Goal: Task Accomplishment & Management: Complete application form

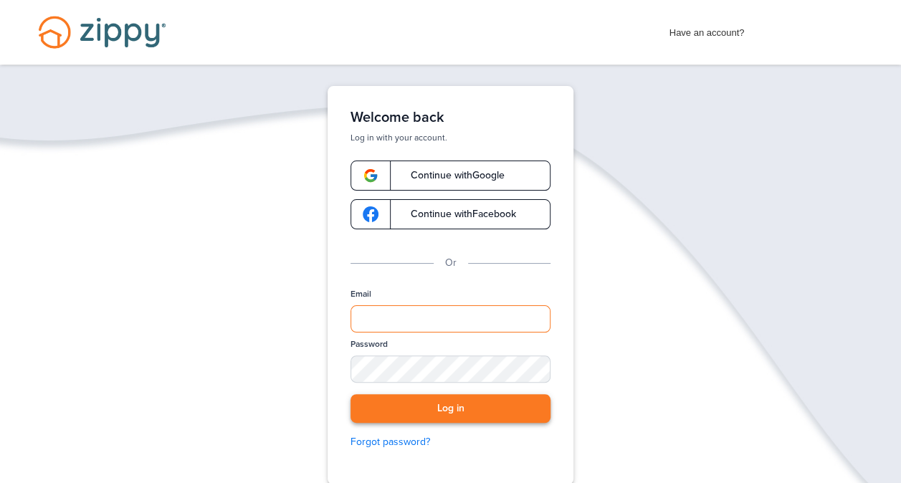
type input "**********"
click at [436, 409] on button "Log in" at bounding box center [450, 408] width 200 height 29
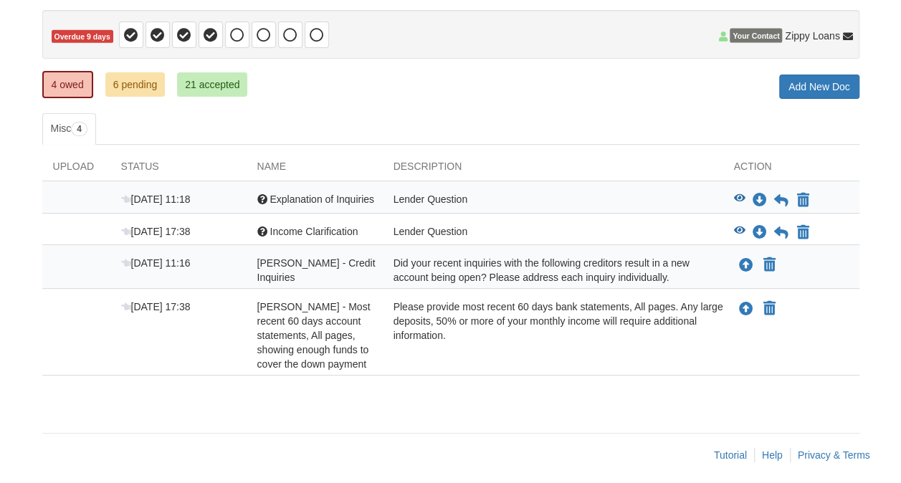
scroll to position [143, 0]
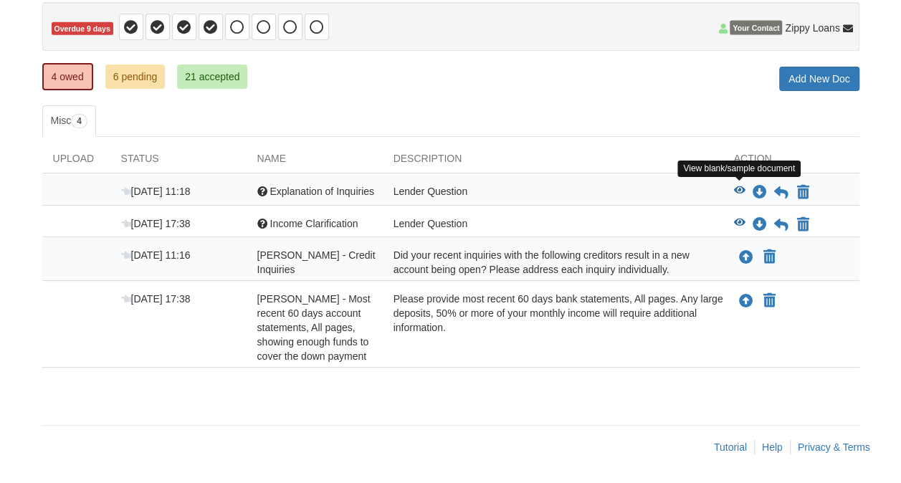
click at [741, 188] on icon "View Explanation of Inquiries" at bounding box center [739, 191] width 11 height 10
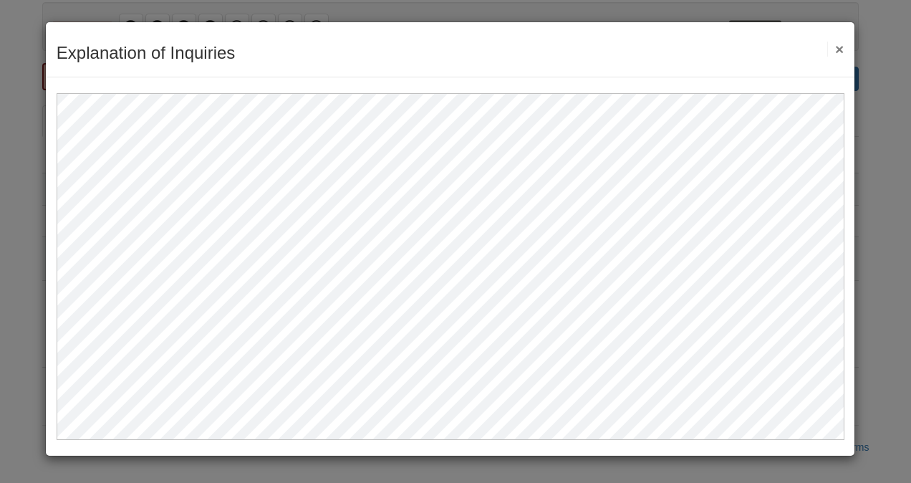
drag, startPoint x: 841, startPoint y: 49, endPoint x: 833, endPoint y: 54, distance: 9.6
click at [843, 50] on button "×" at bounding box center [836, 49] width 16 height 15
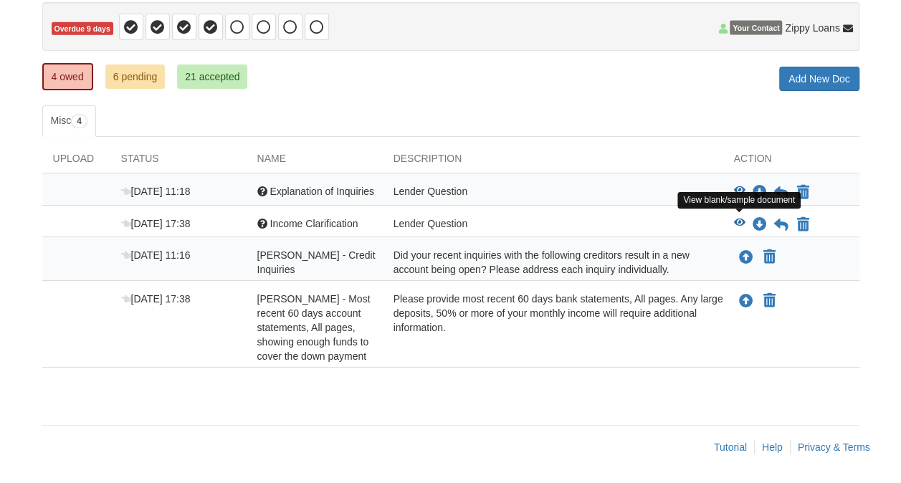
click at [739, 218] on icon "View Income Clarification" at bounding box center [739, 223] width 11 height 10
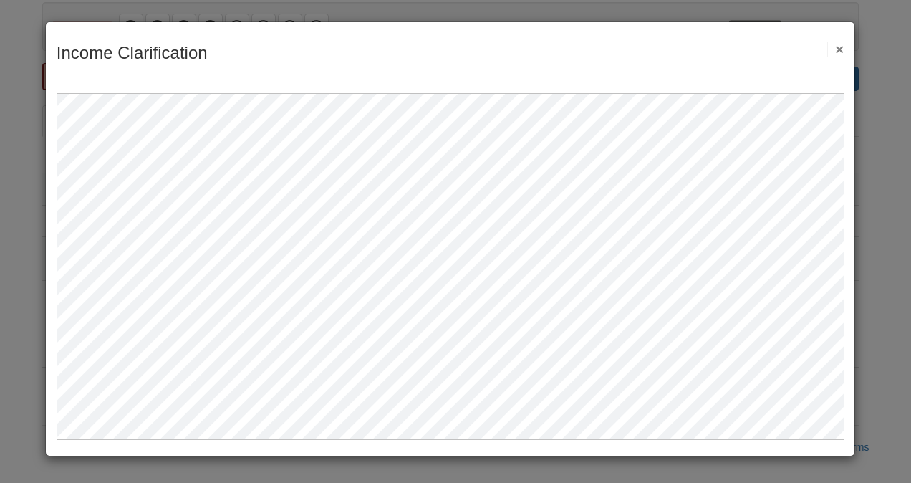
click at [840, 47] on button "×" at bounding box center [836, 49] width 16 height 15
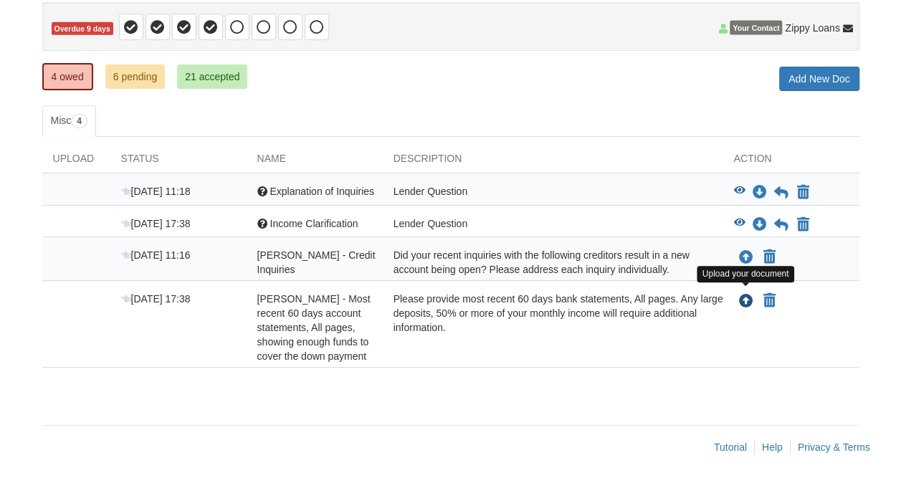
click at [751, 296] on icon "Upload Iris Rosario Melendez - Most recent 60 days account statements, All page…" at bounding box center [746, 301] width 14 height 14
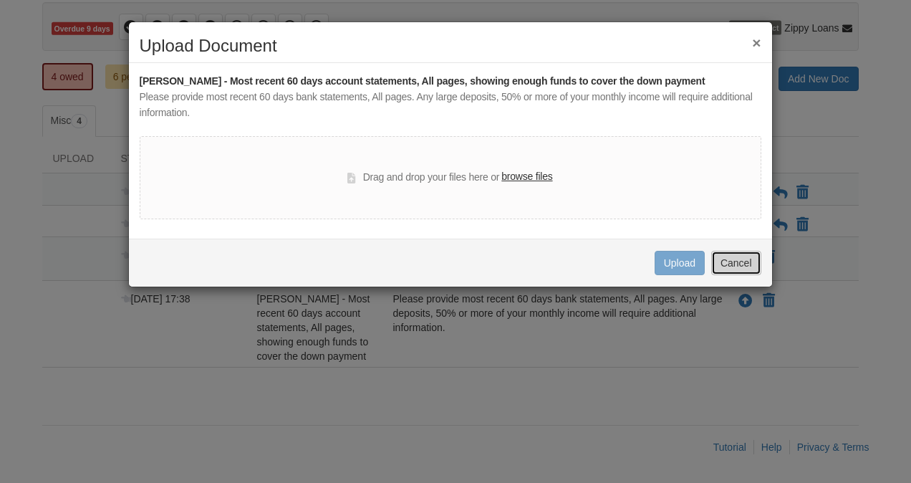
click at [736, 263] on button "Cancel" at bounding box center [737, 263] width 50 height 24
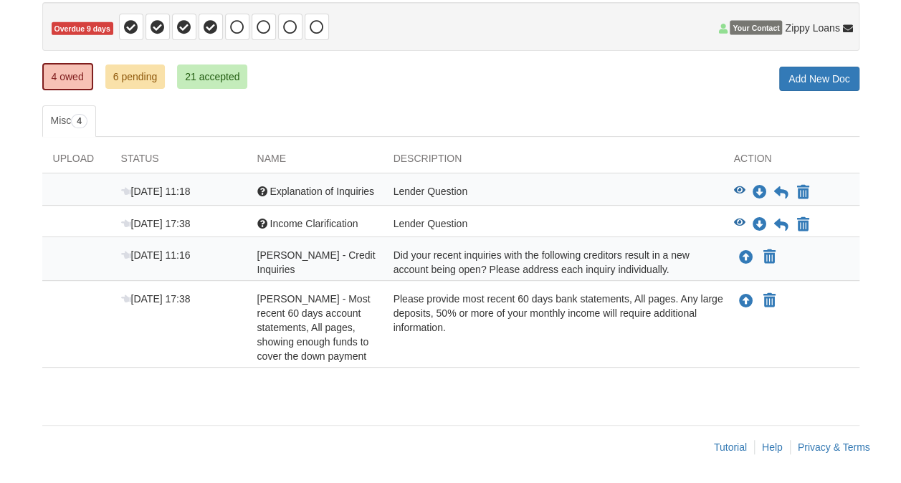
scroll to position [153, 0]
click at [747, 294] on icon "Upload Iris Rosario Melendez - Most recent 60 days account statements, All page…" at bounding box center [746, 301] width 14 height 14
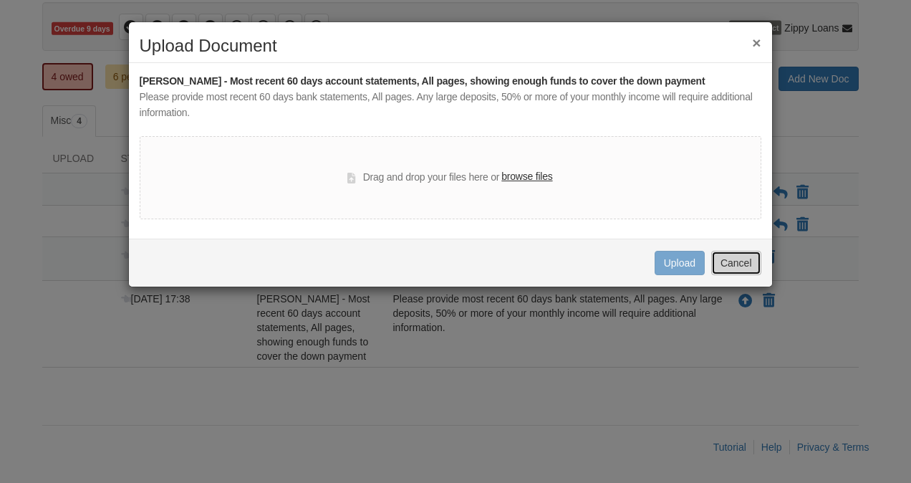
click at [745, 259] on button "Cancel" at bounding box center [737, 263] width 50 height 24
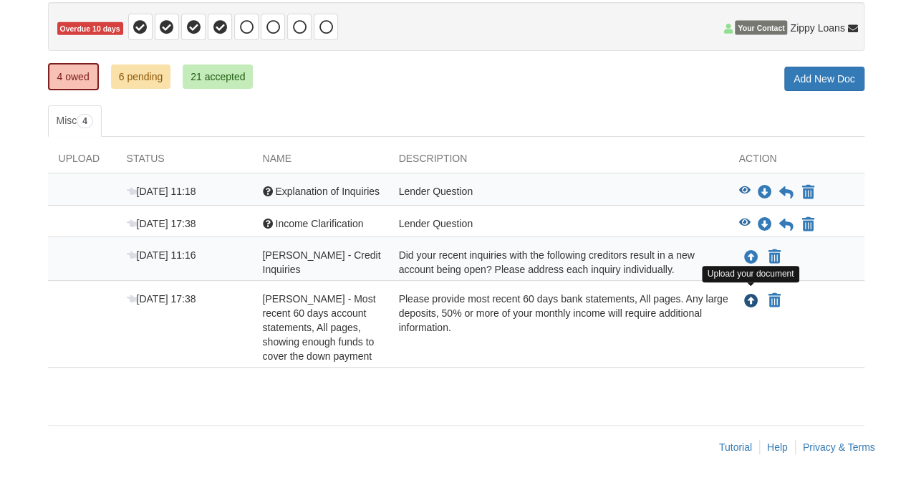
scroll to position [153, 0]
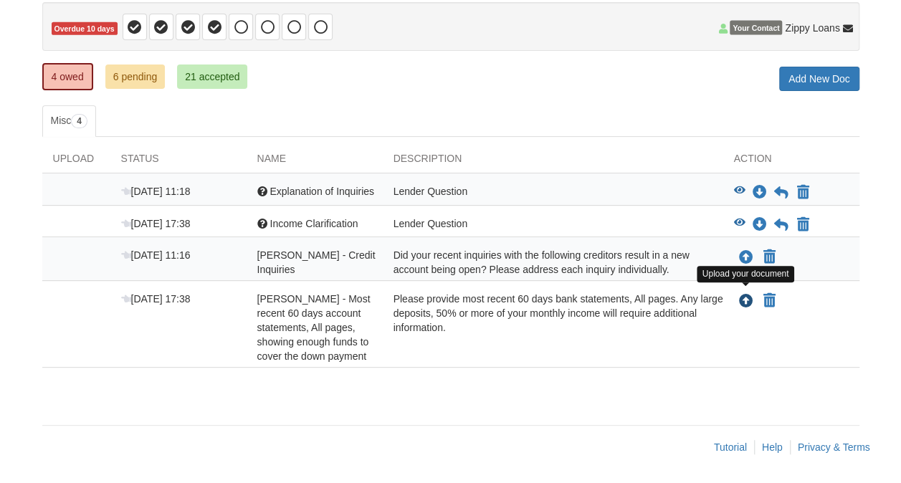
click at [744, 294] on icon "Upload Iris Rosario Melendez - Most recent 60 days account statements, All page…" at bounding box center [746, 301] width 14 height 14
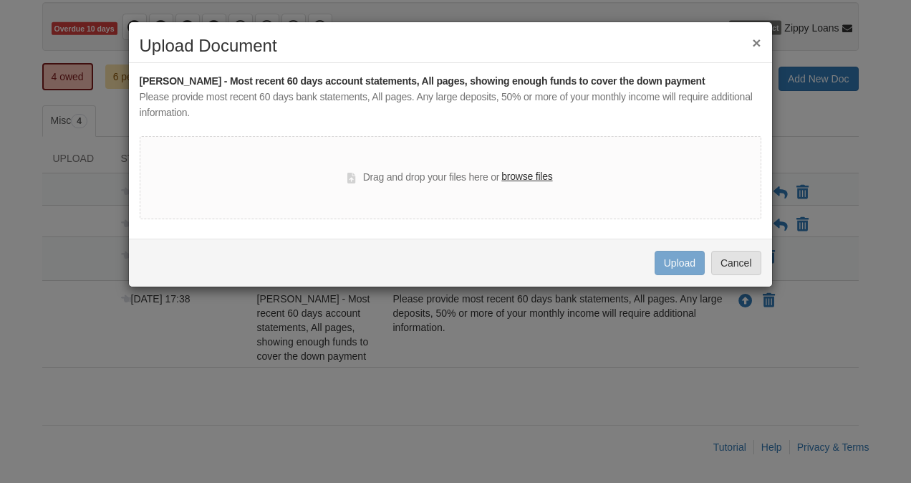
click at [521, 178] on label "browse files" at bounding box center [527, 177] width 51 height 16
click at [0, 0] on input "browse files" at bounding box center [0, 0] width 0 height 0
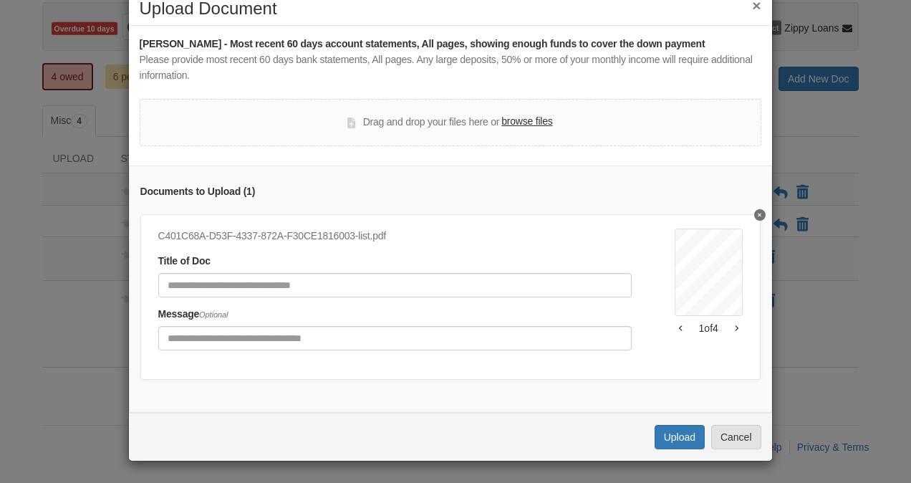
scroll to position [46, 0]
click at [509, 114] on label "browse files" at bounding box center [527, 122] width 51 height 16
click at [0, 0] on input "browse files" at bounding box center [0, 0] width 0 height 0
click at [755, 209] on button "Delete undefined" at bounding box center [760, 214] width 11 height 11
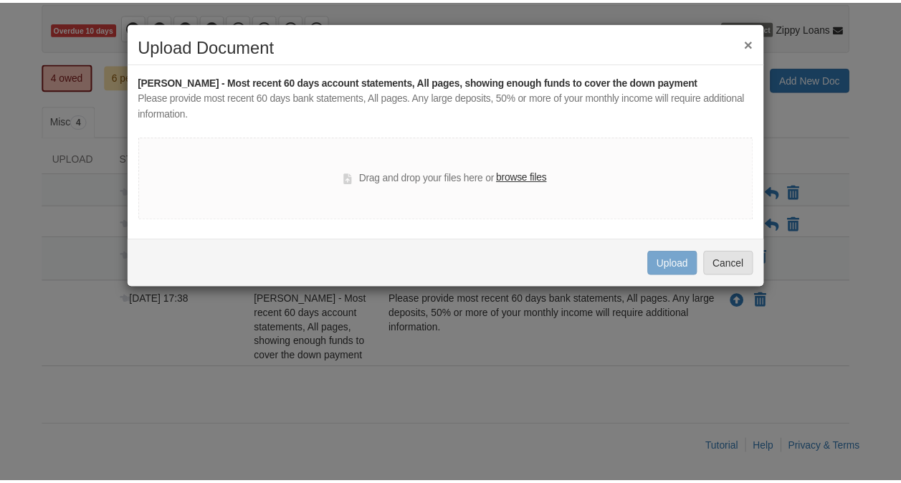
scroll to position [0, 0]
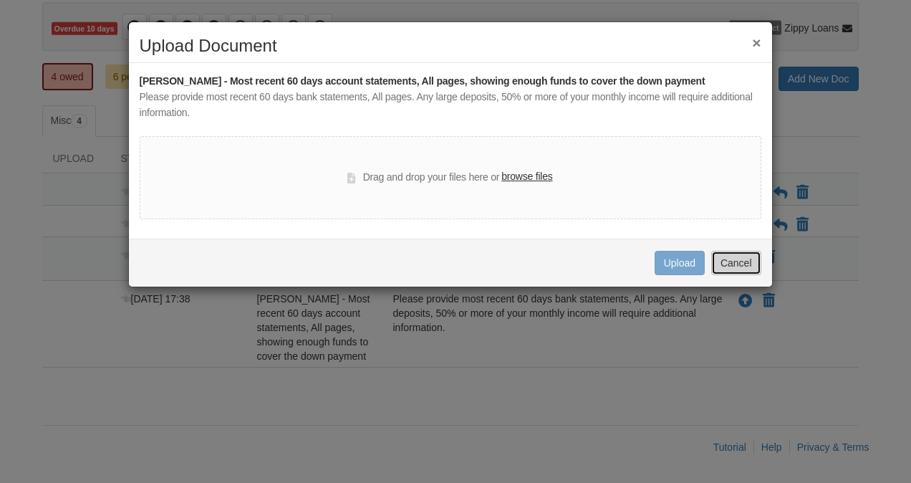
click at [739, 267] on button "Cancel" at bounding box center [737, 263] width 50 height 24
